Goal: Register for event/course

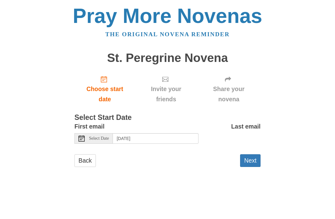
click at [255, 158] on button "Next" at bounding box center [250, 160] width 20 height 13
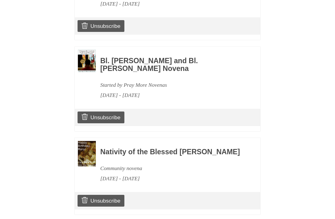
scroll to position [430, 0]
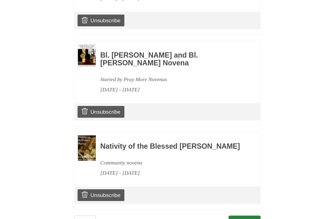
click at [250, 216] on link "Continue" at bounding box center [245, 222] width 32 height 13
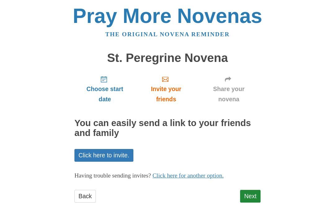
click at [255, 194] on link "Next" at bounding box center [250, 196] width 20 height 13
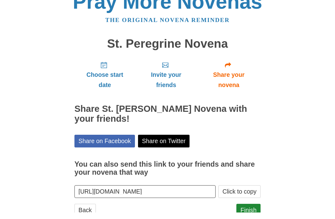
scroll to position [7, 0]
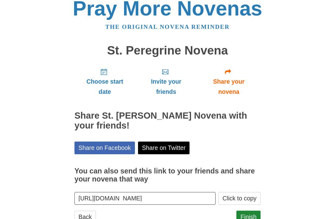
click at [256, 216] on link "Finish" at bounding box center [248, 217] width 24 height 13
